Goal: Check status

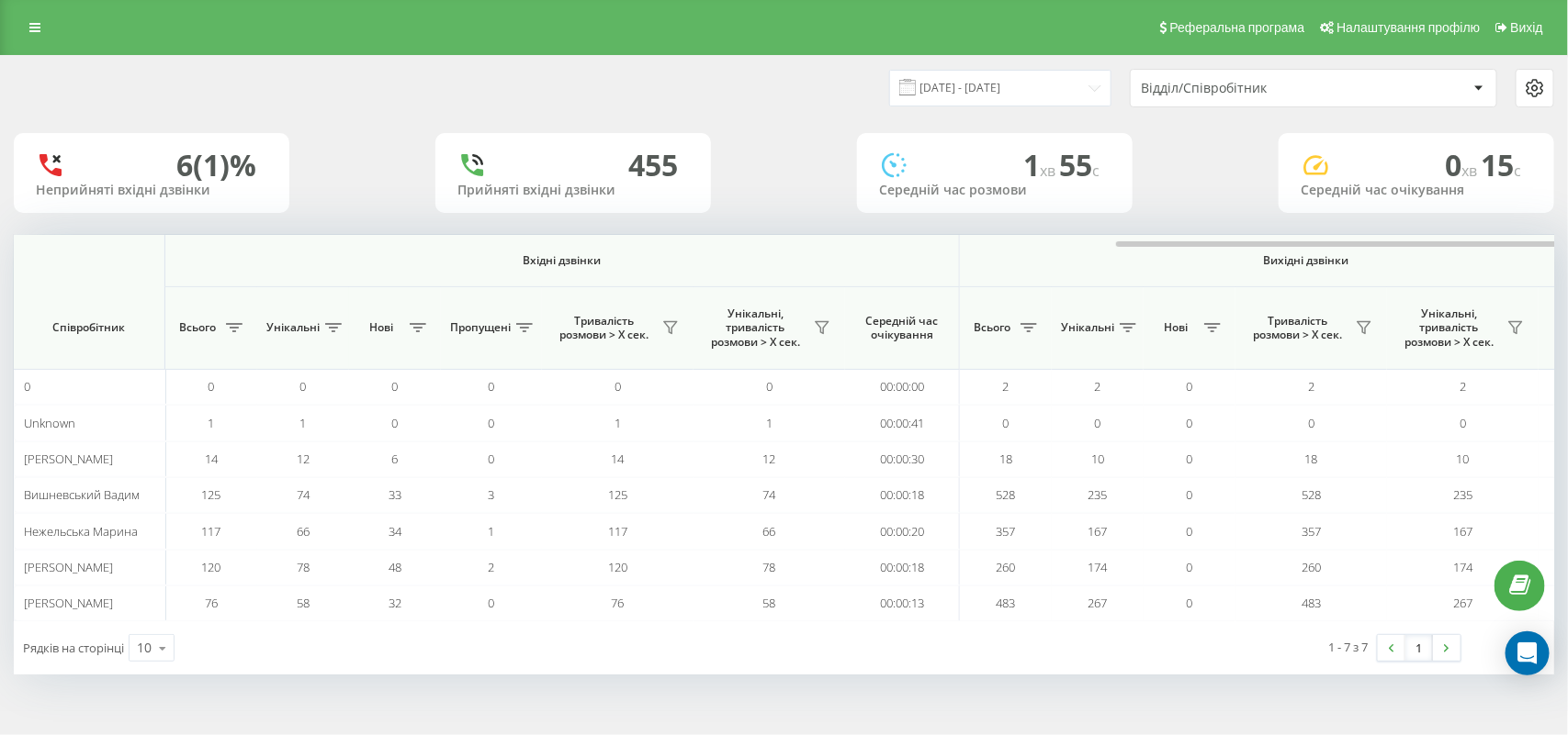
scroll to position [0, 689]
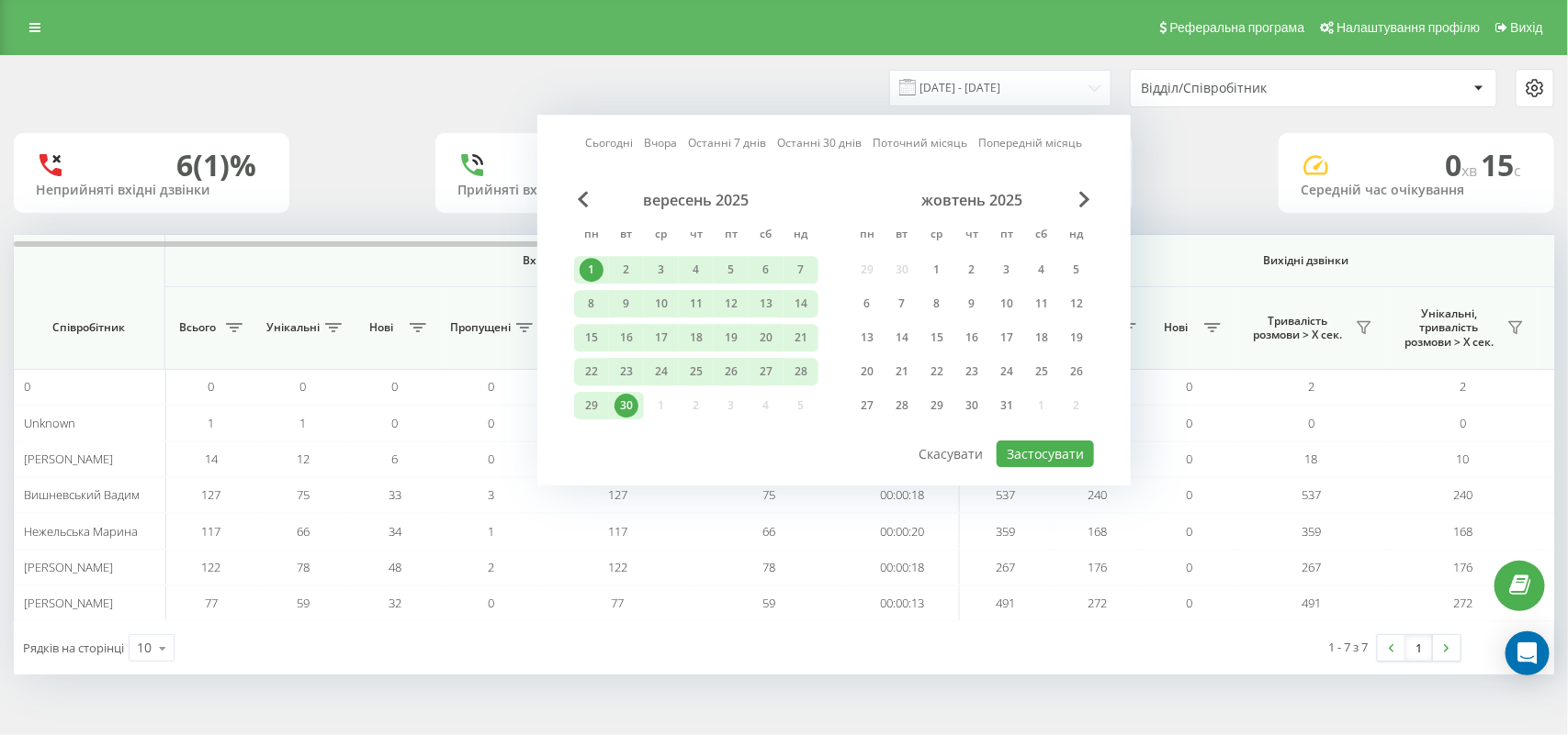
click at [456, 507] on td "3" at bounding box center [491, 495] width 101 height 36
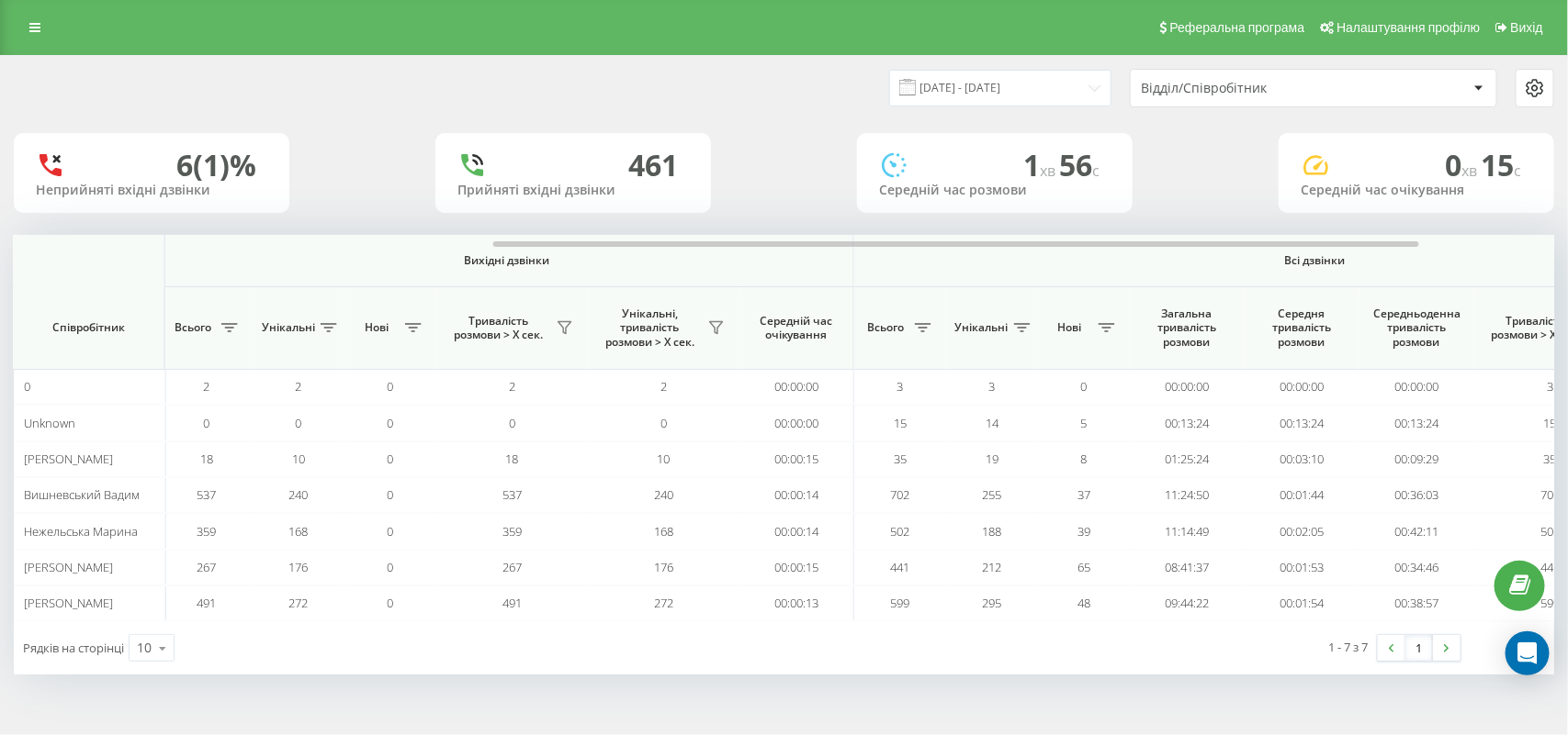
scroll to position [0, 827]
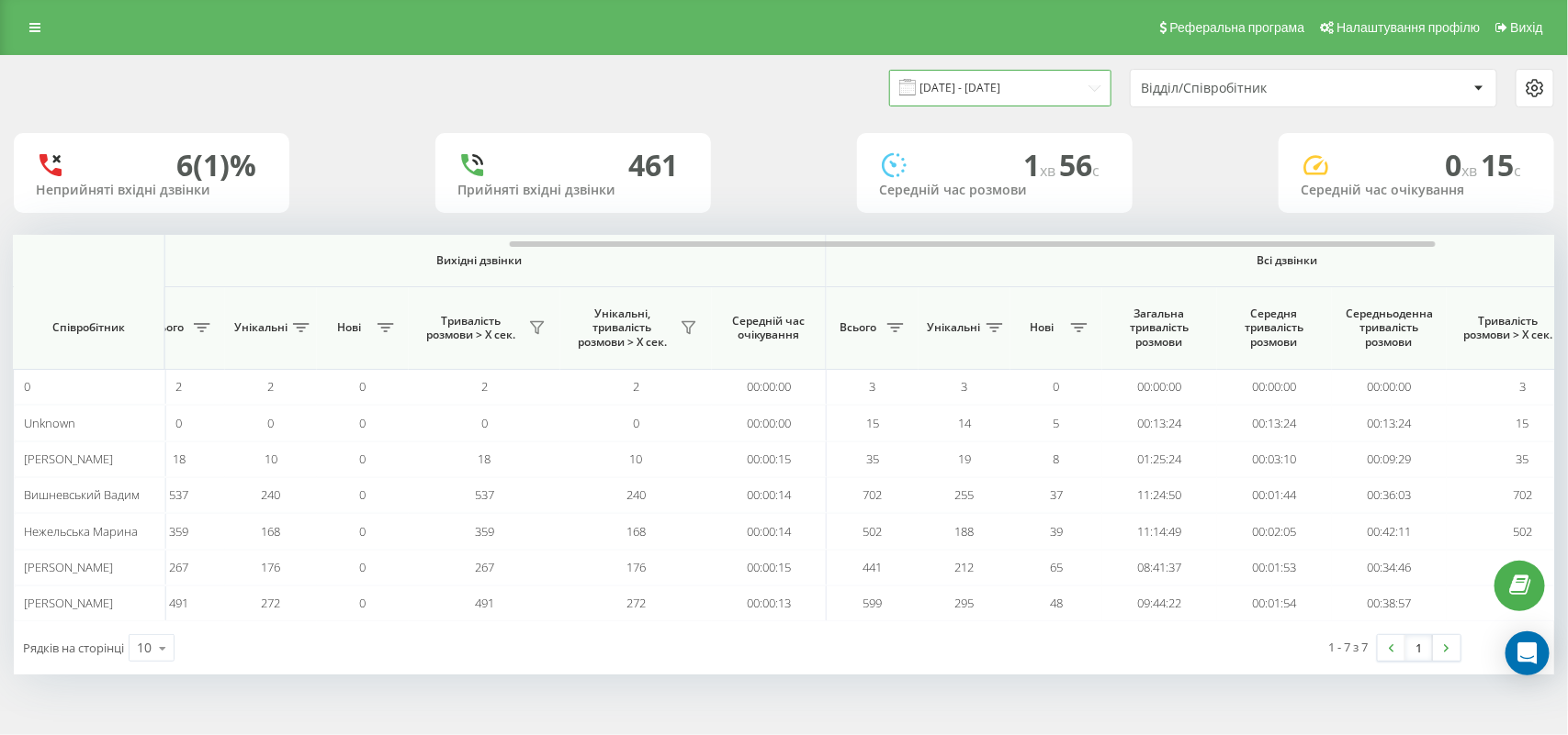
click at [996, 80] on input "[DATE] - [DATE]" at bounding box center [999, 87] width 222 height 36
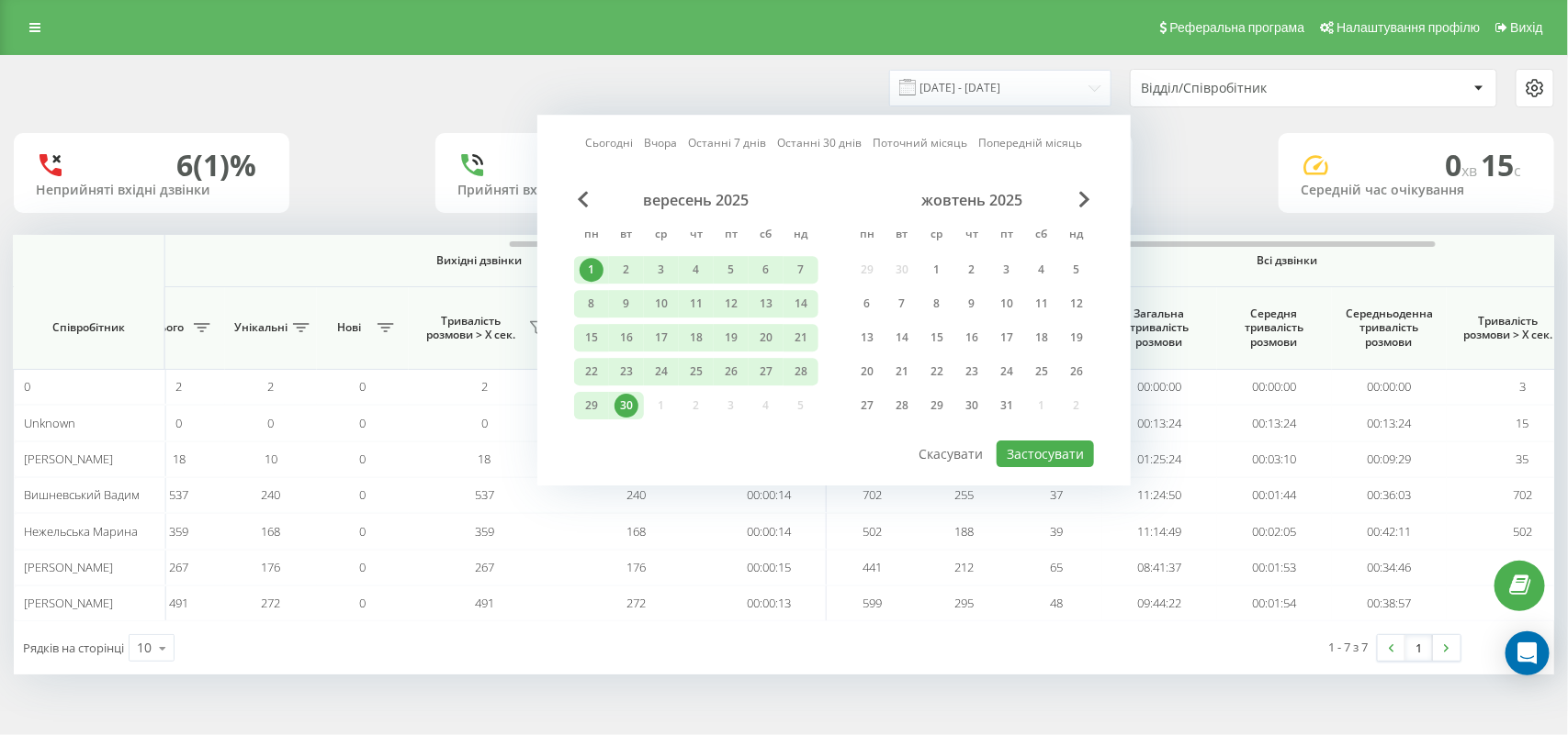
click at [623, 144] on link "Сьогодні" at bounding box center [609, 144] width 48 height 17
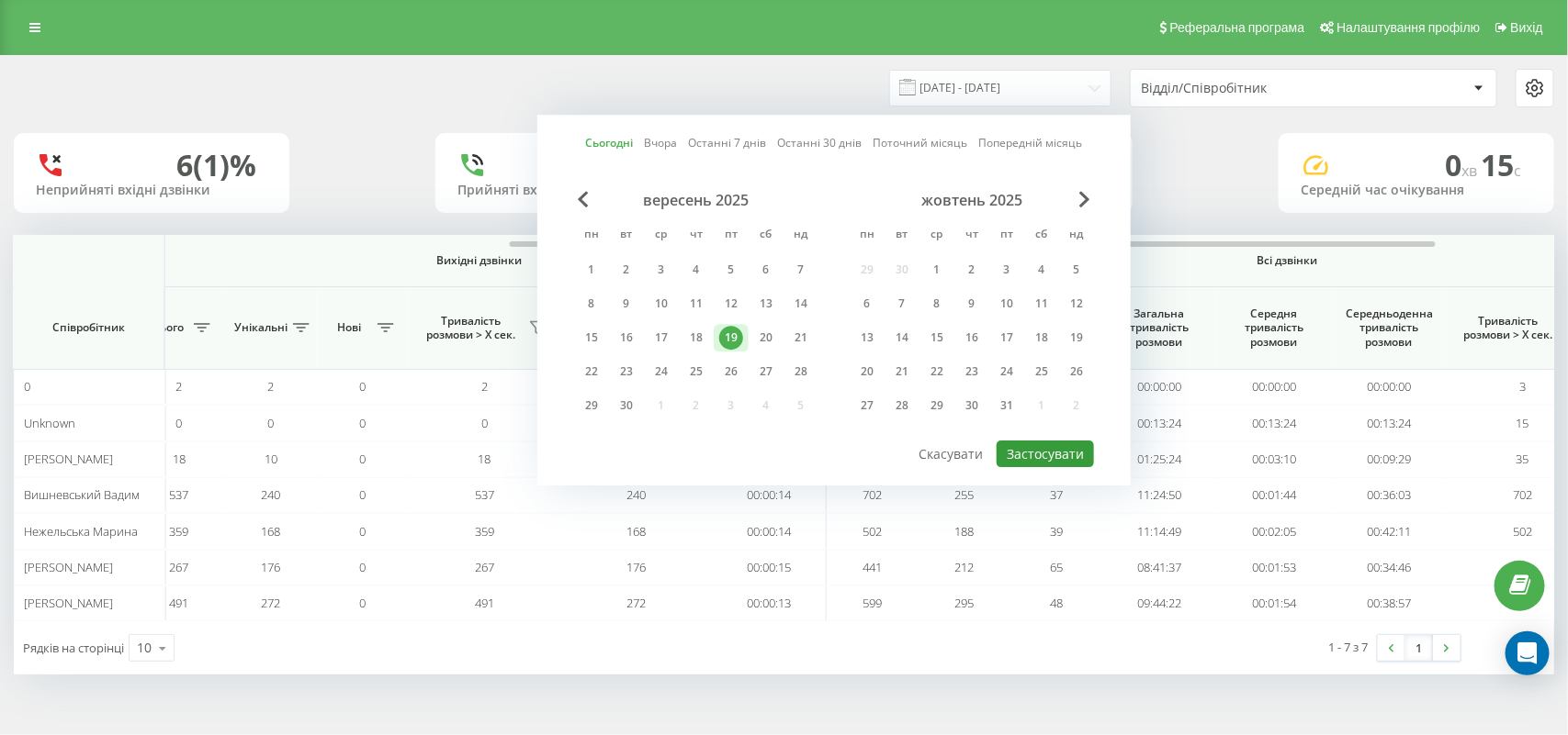
click at [1033, 453] on button "Застосувати" at bounding box center [1045, 453] width 97 height 26
type input "19.09.2025 - 19.09.2025"
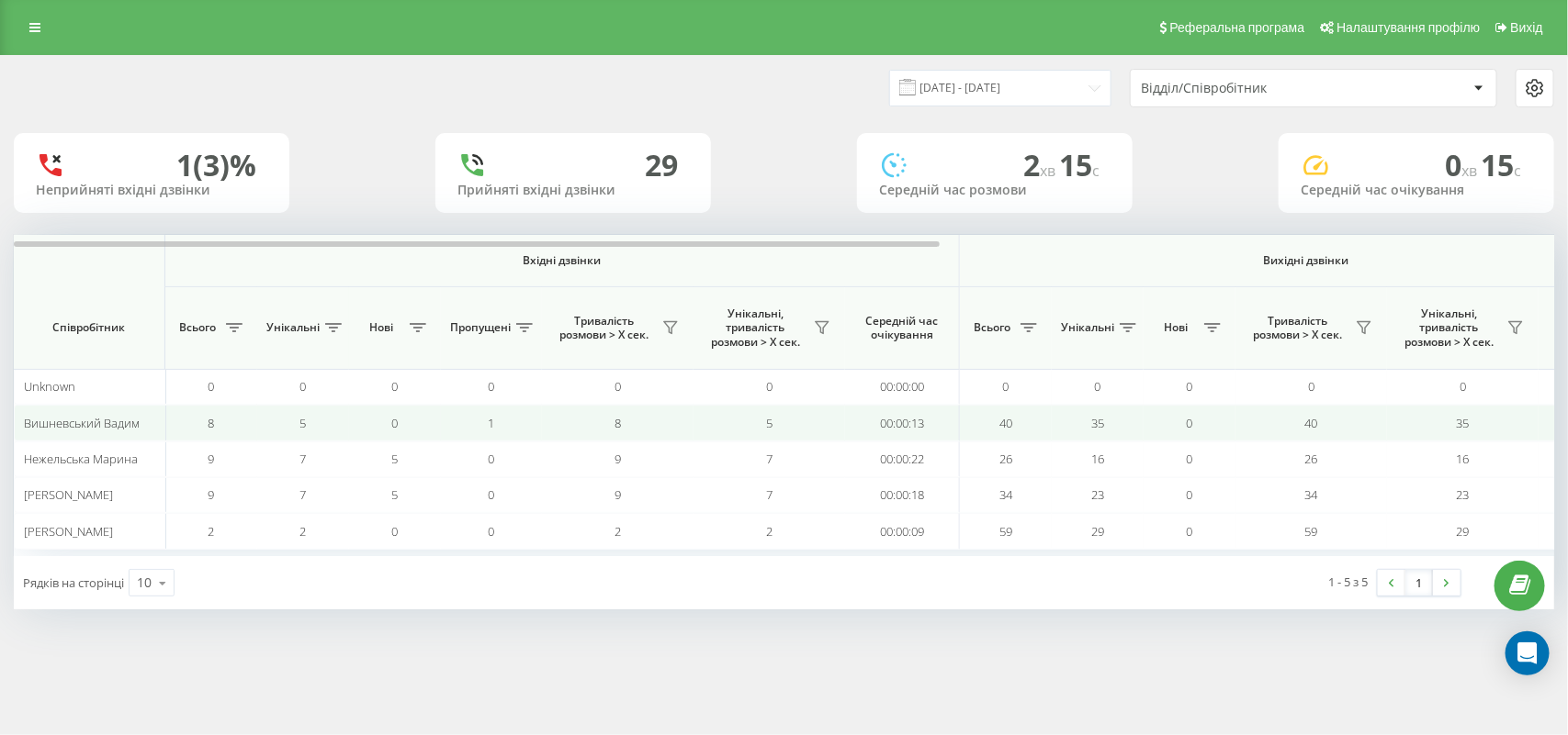
click at [911, 410] on td "00:00:13" at bounding box center [902, 422] width 114 height 36
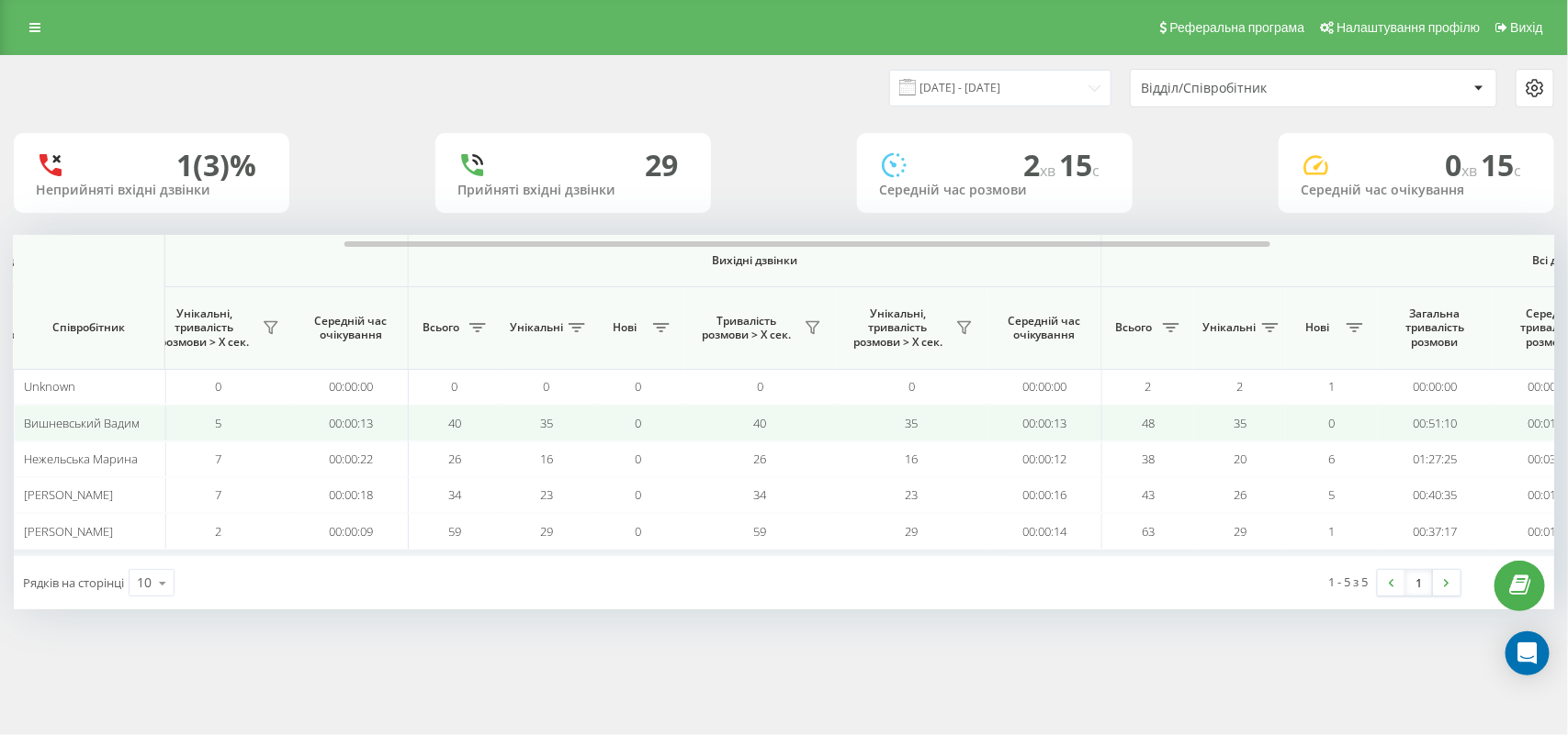
scroll to position [0, 578]
